Goal: Task Accomplishment & Management: Manage account settings

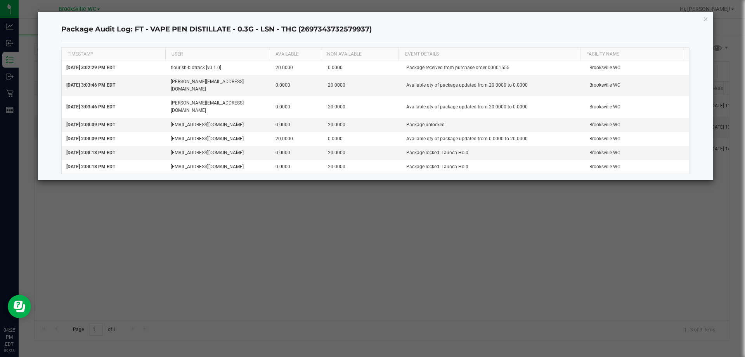
click at [709, 21] on div "Package Audit Log: FT - VAPE PEN DISTILLATE - 0.3G - LSN - THC (269734373257993…" at bounding box center [375, 96] width 675 height 168
click at [705, 21] on icon "button" at bounding box center [705, 18] width 5 height 9
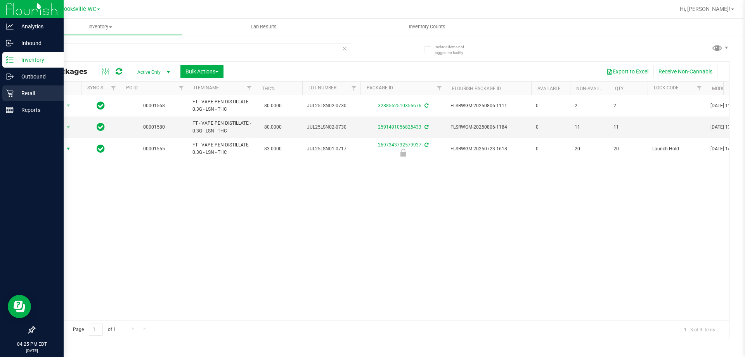
click at [22, 94] on p "Retail" at bounding box center [37, 92] width 47 height 9
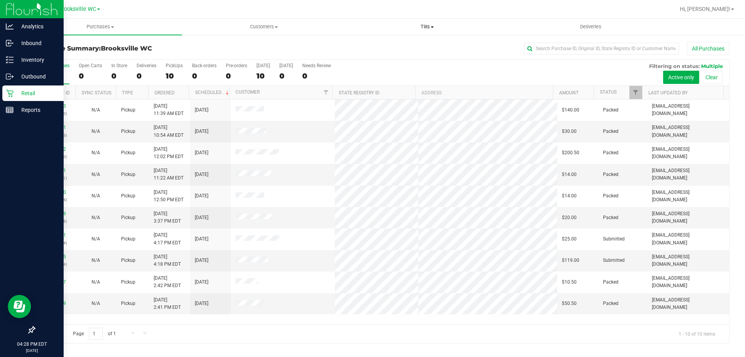
click at [425, 28] on span "Tills" at bounding box center [427, 26] width 163 height 7
click at [417, 49] on li "Manage tills" at bounding box center [426, 46] width 163 height 9
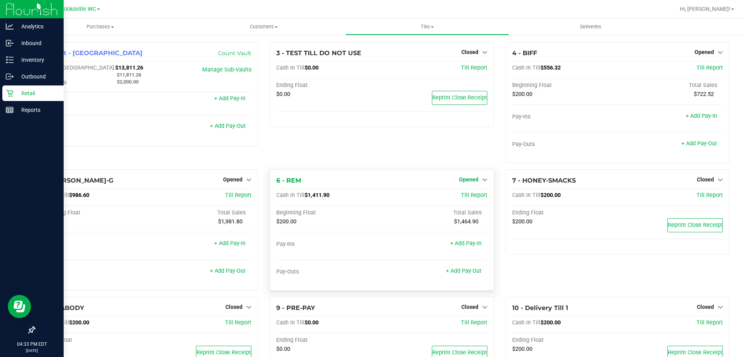
click at [462, 180] on span "Opened" at bounding box center [468, 179] width 19 height 6
click at [462, 192] on link "Close Till" at bounding box center [469, 195] width 21 height 6
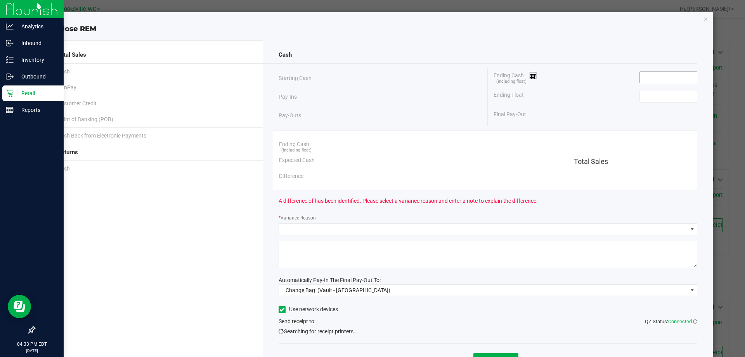
click at [653, 78] on input at bounding box center [668, 77] width 57 height 11
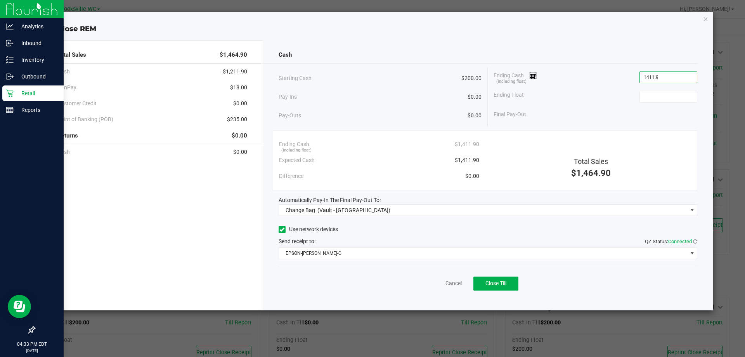
type input "$1,411.90"
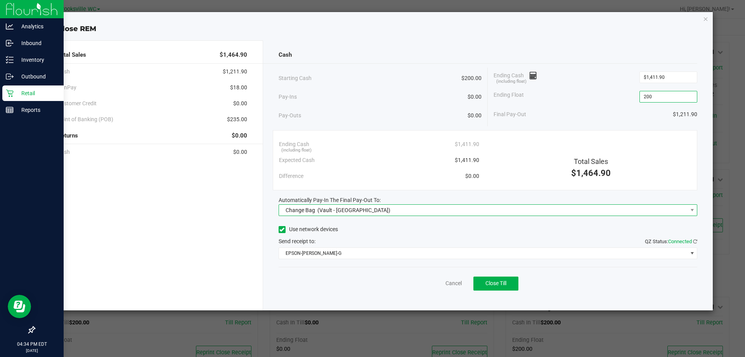
type input "$200.00"
click at [509, 215] on span "Change Bag (Vault - Brooksville)" at bounding box center [483, 209] width 409 height 11
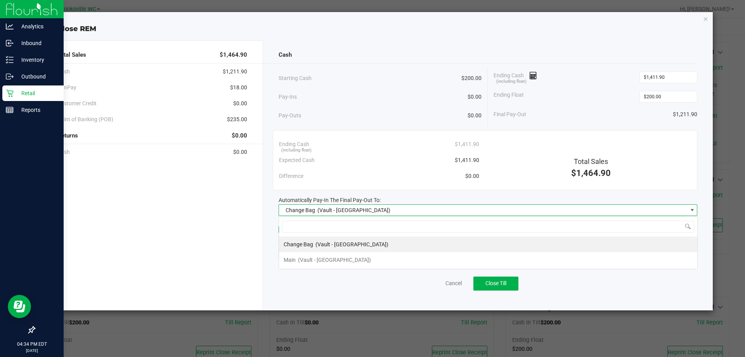
scroll to position [12, 419]
click at [469, 248] on li "Change Bag (Vault - Brooksville)" at bounding box center [488, 244] width 418 height 16
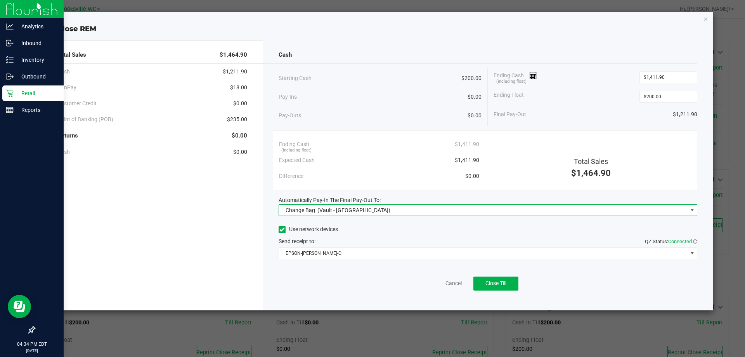
click at [491, 210] on span "Change Bag (Vault - Brooksville)" at bounding box center [483, 209] width 409 height 11
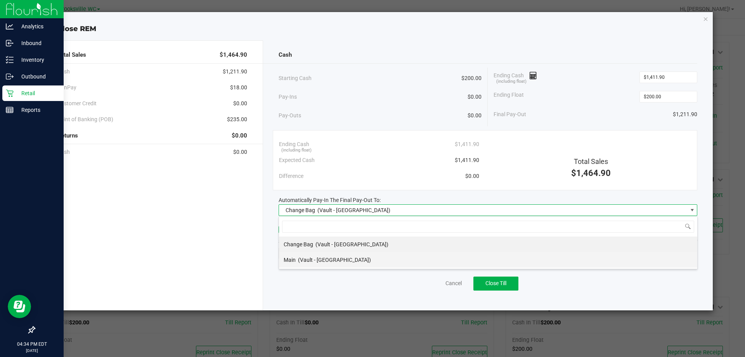
click at [459, 262] on li "Main (Vault - Brooksville)" at bounding box center [488, 260] width 418 height 16
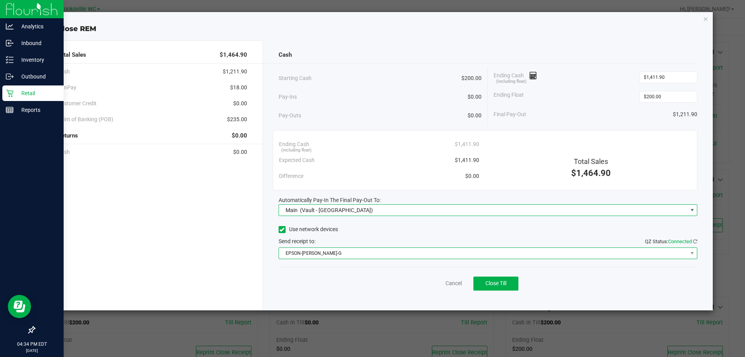
click at [500, 255] on span "EPSON-BECKY-G" at bounding box center [483, 253] width 409 height 11
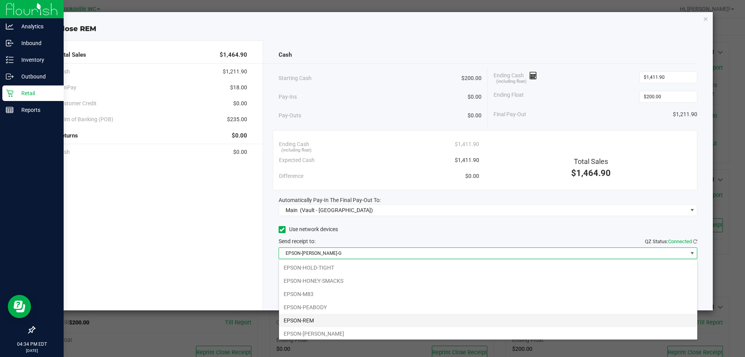
scroll to position [68, 0]
click at [352, 333] on li "EPSON-SMEE" at bounding box center [488, 331] width 418 height 13
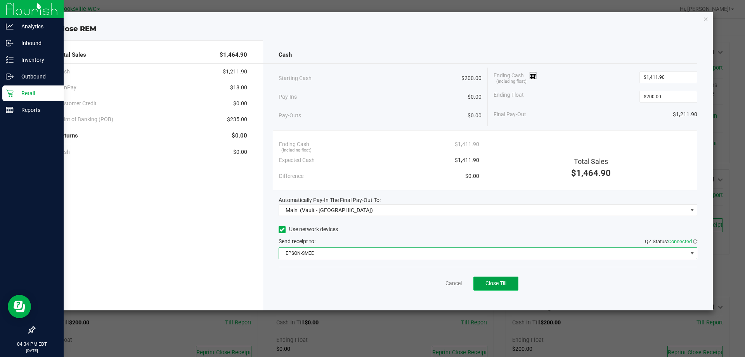
click at [516, 284] on button "Close Till" at bounding box center [495, 283] width 45 height 14
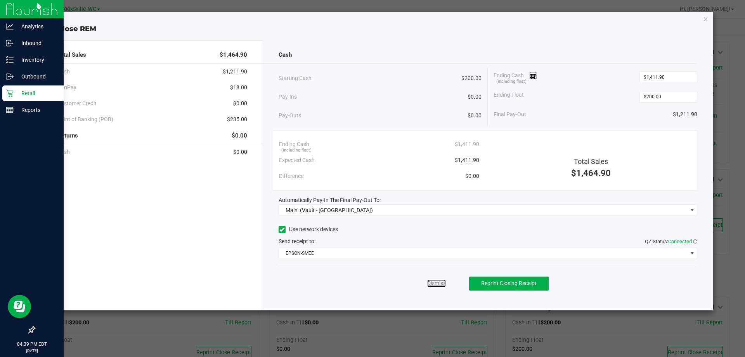
click at [441, 284] on link "Dismiss" at bounding box center [436, 283] width 19 height 8
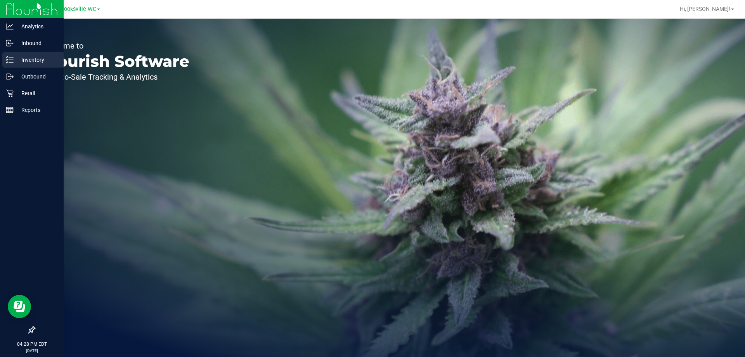
click at [12, 60] on line at bounding box center [11, 60] width 4 height 0
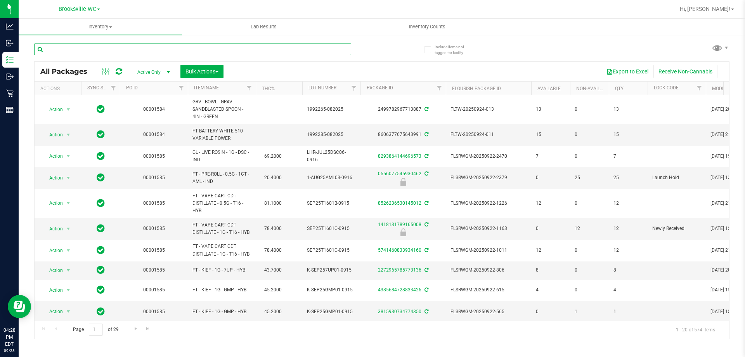
click at [198, 47] on input "text" at bounding box center [192, 49] width 317 height 12
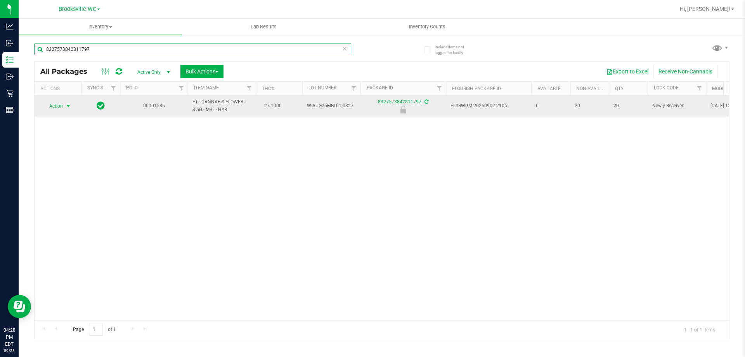
type input "8327573842811797"
click at [61, 105] on span "Action" at bounding box center [52, 105] width 21 height 11
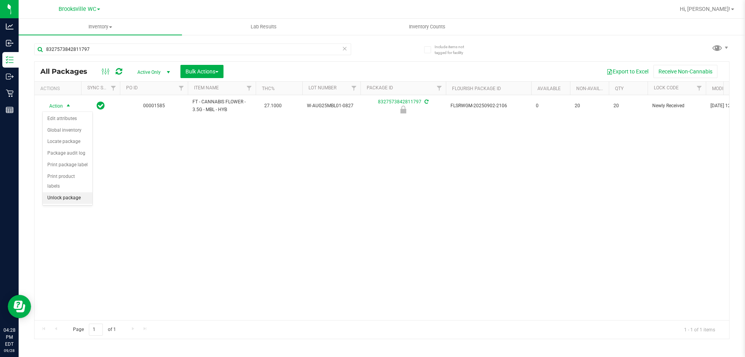
click at [60, 192] on li "Unlock package" at bounding box center [68, 198] width 50 height 12
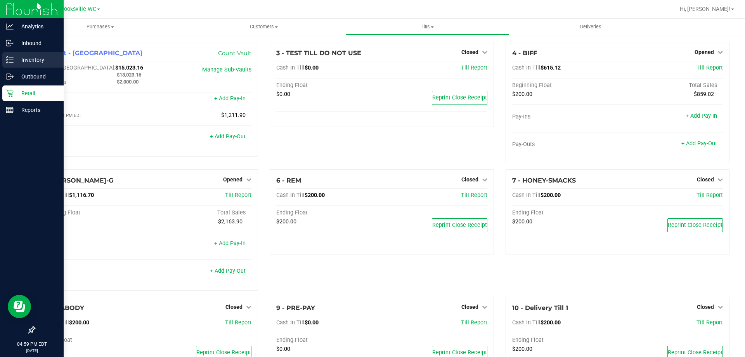
click at [24, 57] on p "Inventory" at bounding box center [37, 59] width 47 height 9
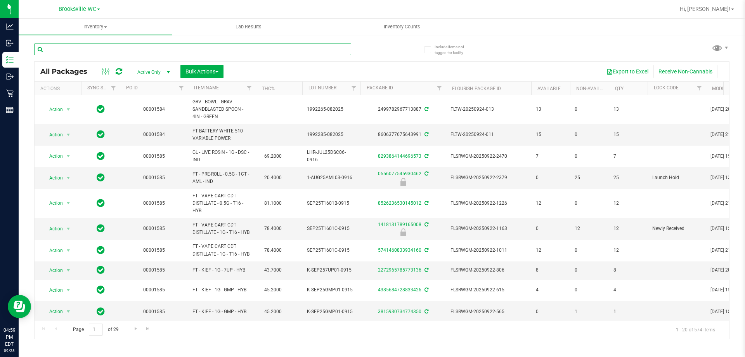
click at [123, 51] on input "text" at bounding box center [192, 49] width 317 height 12
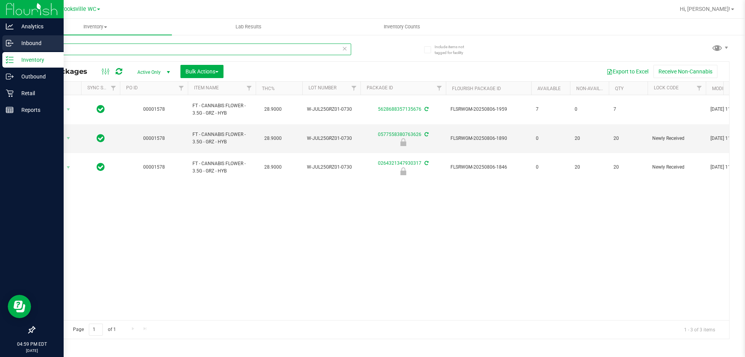
drag, startPoint x: 36, startPoint y: 44, endPoint x: 0, endPoint y: 38, distance: 36.2
click at [0, 40] on div "Analytics Inbound Inventory Outbound Retail Reports 04:59 PM EDT [DATE] 09/28 B…" at bounding box center [372, 178] width 745 height 357
type input "1"
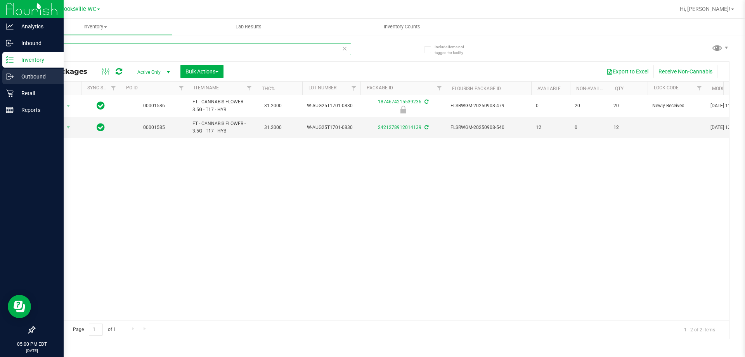
drag, startPoint x: 68, startPoint y: 57, endPoint x: 0, endPoint y: 72, distance: 69.2
click at [0, 72] on div "Analytics Inbound Inventory Outbound Retail Reports 05:00 PM EDT [DATE] 09/28 B…" at bounding box center [372, 178] width 745 height 357
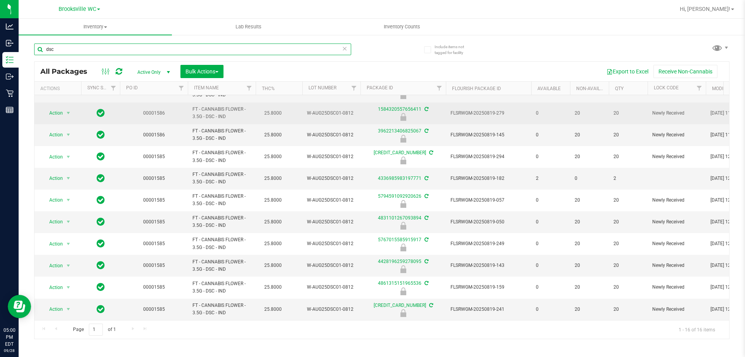
scroll to position [129, 0]
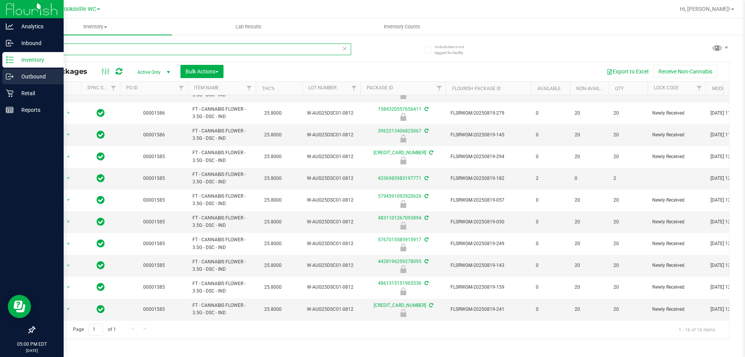
drag, startPoint x: 0, startPoint y: 62, endPoint x: 2, endPoint y: 70, distance: 7.7
click at [0, 74] on div "Analytics Inbound Inventory Outbound Retail Reports 05:00 PM EDT [DATE] 09/28 B…" at bounding box center [372, 178] width 745 height 357
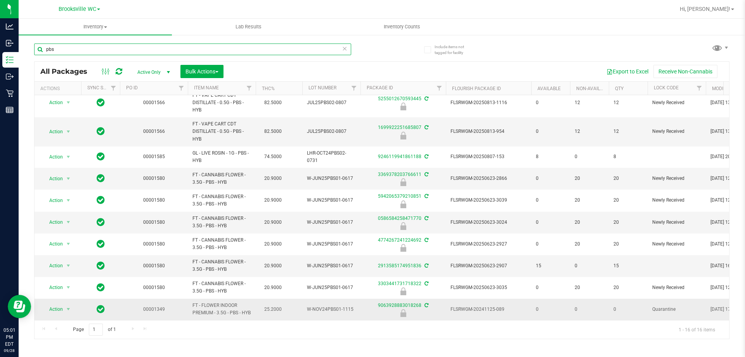
scroll to position [168, 0]
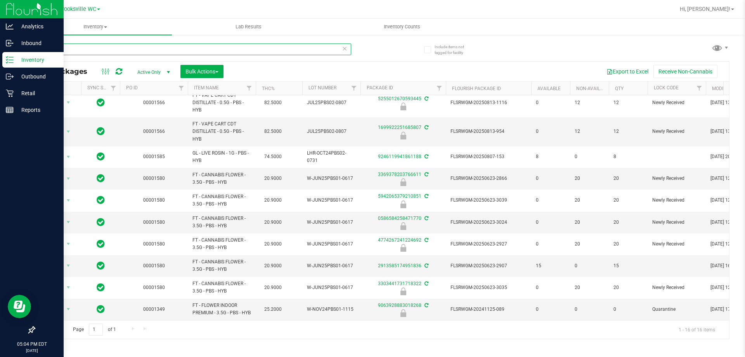
click at [0, 54] on div "Analytics Inbound Inventory Outbound Retail Reports 05:04 PM EDT [DATE] 09/28 B…" at bounding box center [372, 178] width 745 height 357
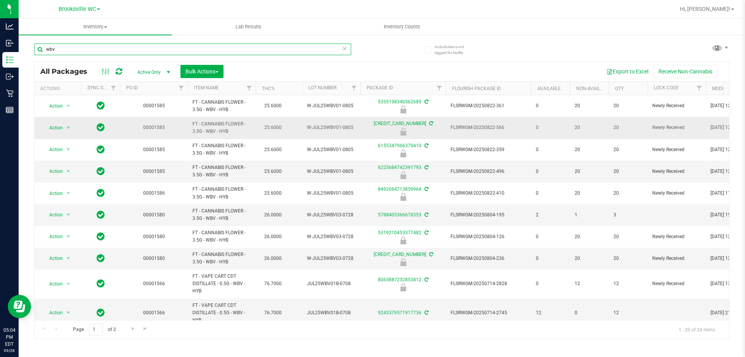
scroll to position [155, 0]
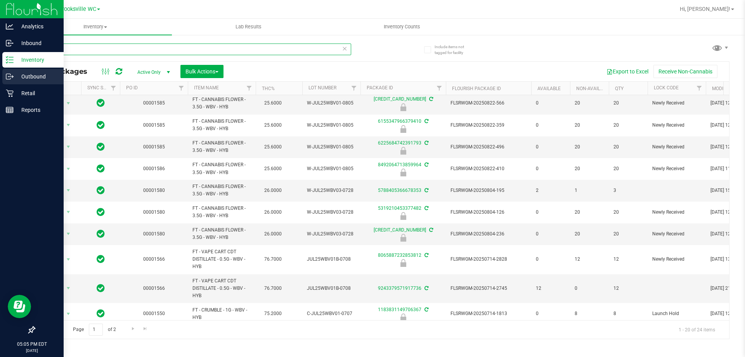
drag, startPoint x: 87, startPoint y: 51, endPoint x: 0, endPoint y: 72, distance: 89.0
click at [0, 72] on div "Analytics Inbound Inventory Outbound Retail Reports 05:05 PM EDT [DATE] 09/28 B…" at bounding box center [372, 178] width 745 height 357
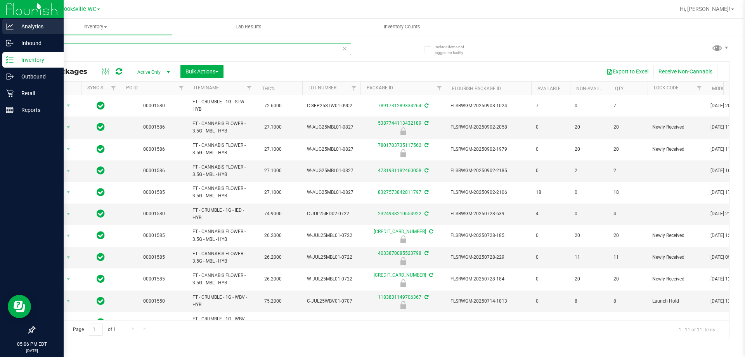
drag, startPoint x: 134, startPoint y: 46, endPoint x: 12, endPoint y: 27, distance: 123.8
click at [22, 29] on inventory "Inventory All packages All inventory Waste log Create inventory Lab Results Inv…" at bounding box center [382, 145] width 726 height 252
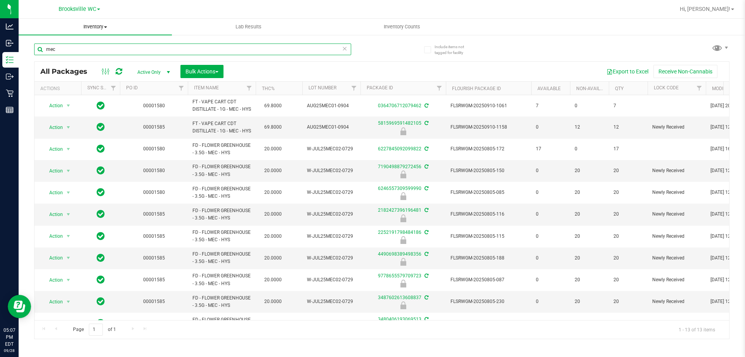
type input "mec"
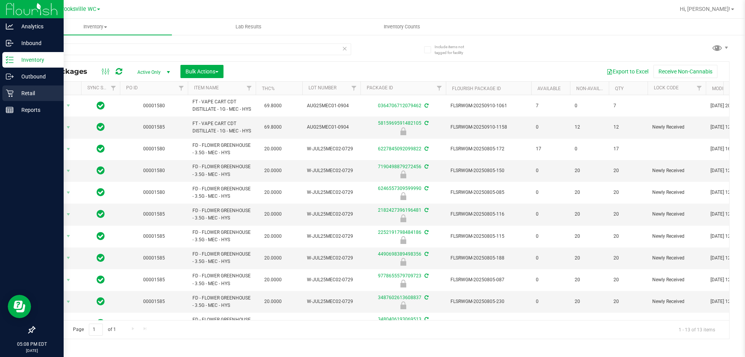
click at [8, 97] on div "Retail" at bounding box center [32, 93] width 61 height 16
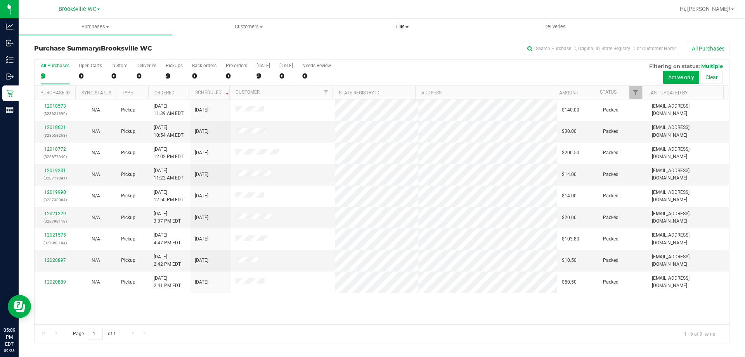
click at [397, 34] on uib-tab-heading "Tills Manage tills Reconcile e-payments" at bounding box center [402, 27] width 152 height 16
click at [373, 47] on span "Manage tills" at bounding box center [351, 46] width 52 height 7
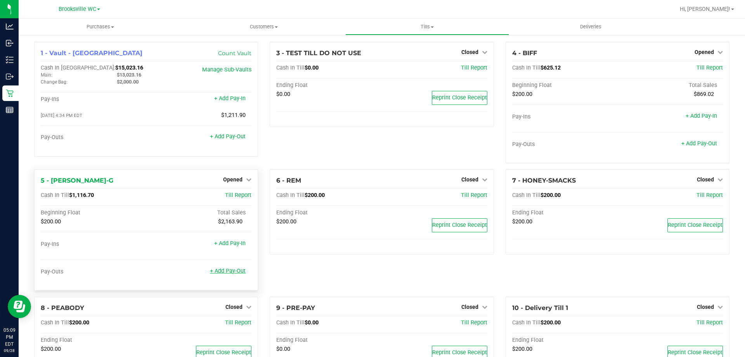
click at [229, 272] on link "+ Add Pay-Out" at bounding box center [228, 270] width 36 height 7
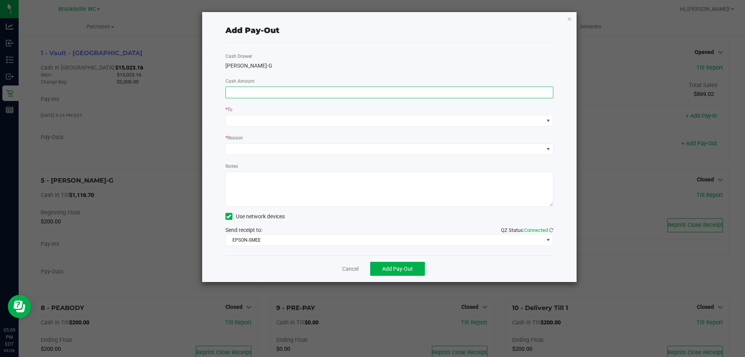
click at [380, 95] on input at bounding box center [389, 92] width 327 height 11
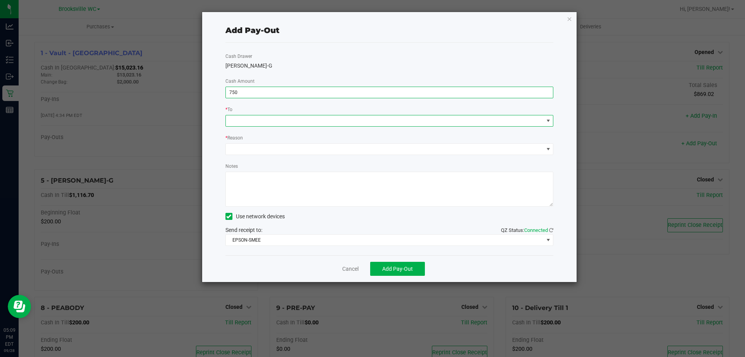
type input "$750.00"
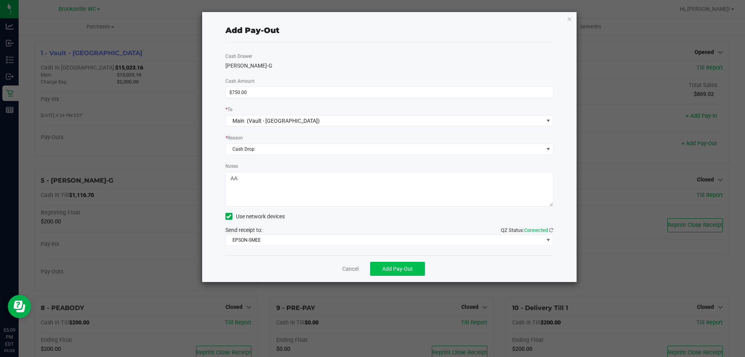
type textarea "AA"
click at [407, 267] on span "Add Pay-Out" at bounding box center [397, 268] width 31 height 6
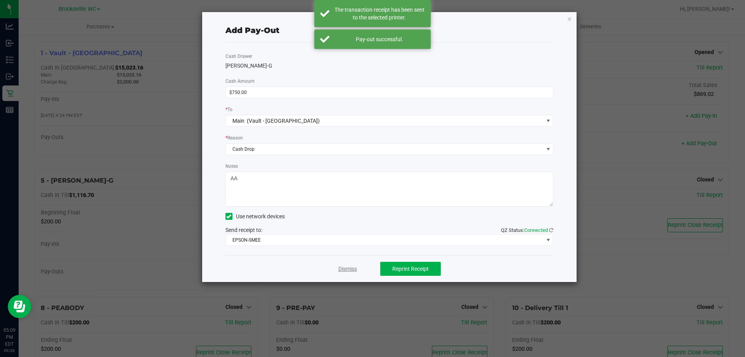
click at [353, 270] on link "Dismiss" at bounding box center [347, 269] width 19 height 8
